Goal: Information Seeking & Learning: Check status

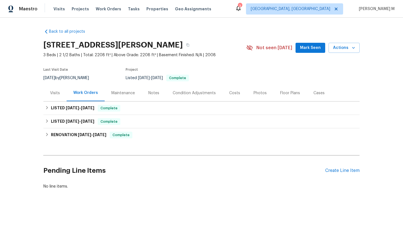
click at [55, 95] on div "Visits" at bounding box center [55, 93] width 10 height 6
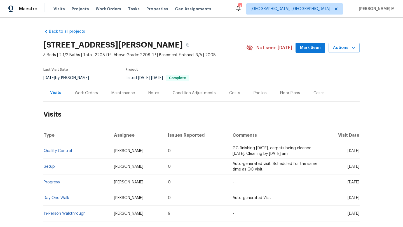
drag, startPoint x: 335, startPoint y: 151, endPoint x: 347, endPoint y: 151, distance: 12.3
click at [348, 151] on span "[DATE]" at bounding box center [354, 151] width 12 height 4
copy span "[DATE]"
click at [88, 92] on div "Work Orders" at bounding box center [86, 93] width 23 height 6
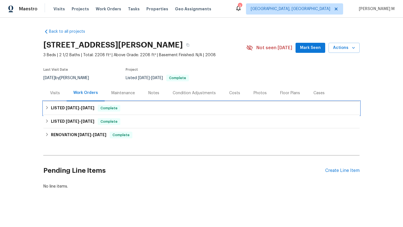
click at [85, 107] on span "[DATE]" at bounding box center [87, 108] width 13 height 4
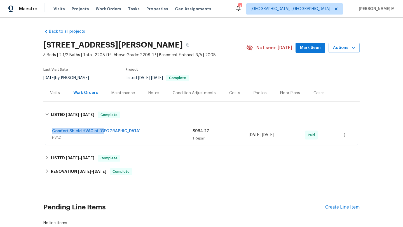
drag, startPoint x: 82, startPoint y: 131, endPoint x: 124, endPoint y: 131, distance: 41.4
click at [124, 131] on div "Comfort Shield HVAC of NC HVAC $964.27 1 Repair [DATE] - [DATE] Paid" at bounding box center [201, 135] width 313 height 20
copy link "Comfort Shield HVAC of [GEOGRAPHIC_DATA]"
